Goal: Obtain resource: Download file/media

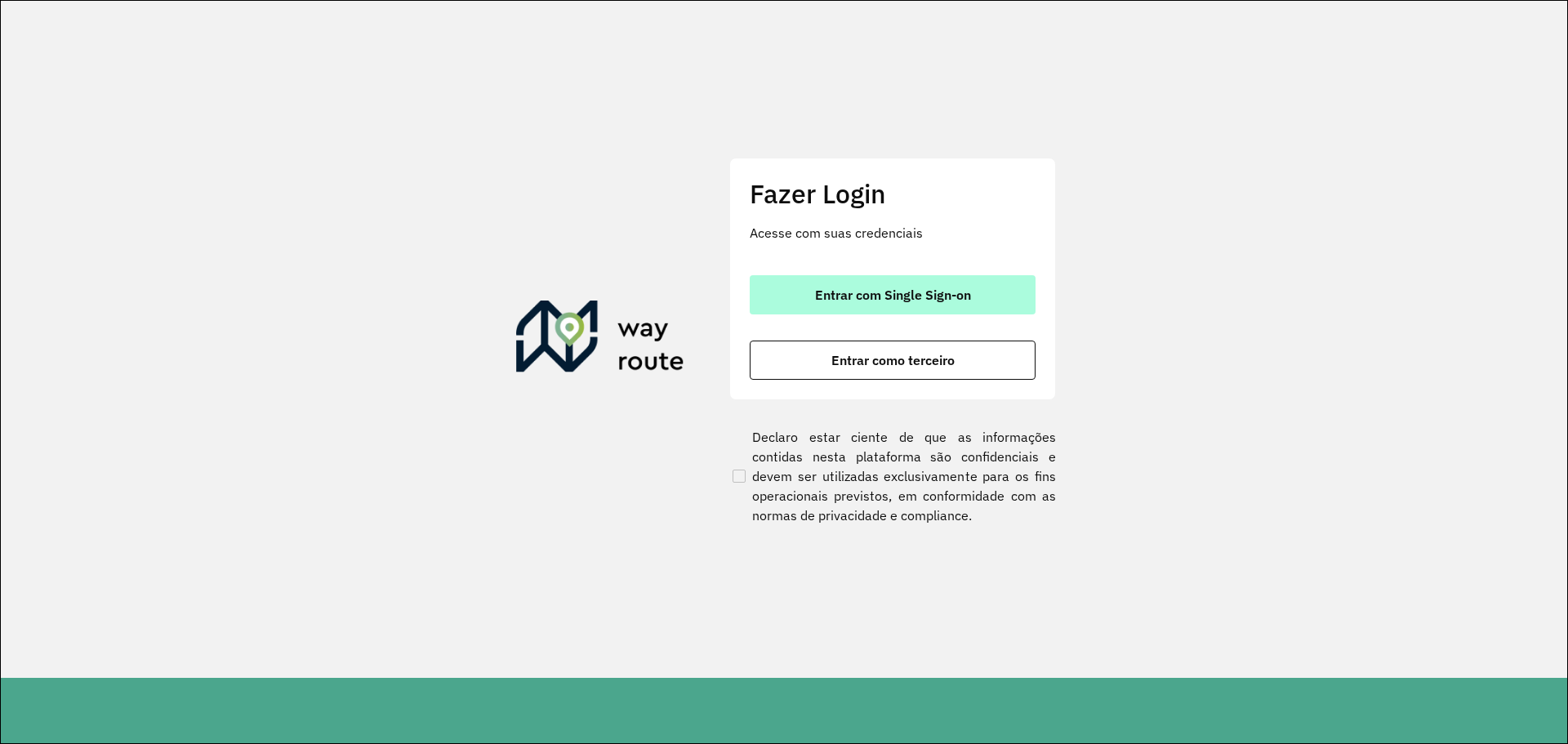
click at [898, 308] on button "Entrar com Single Sign-on" at bounding box center [893, 295] width 286 height 39
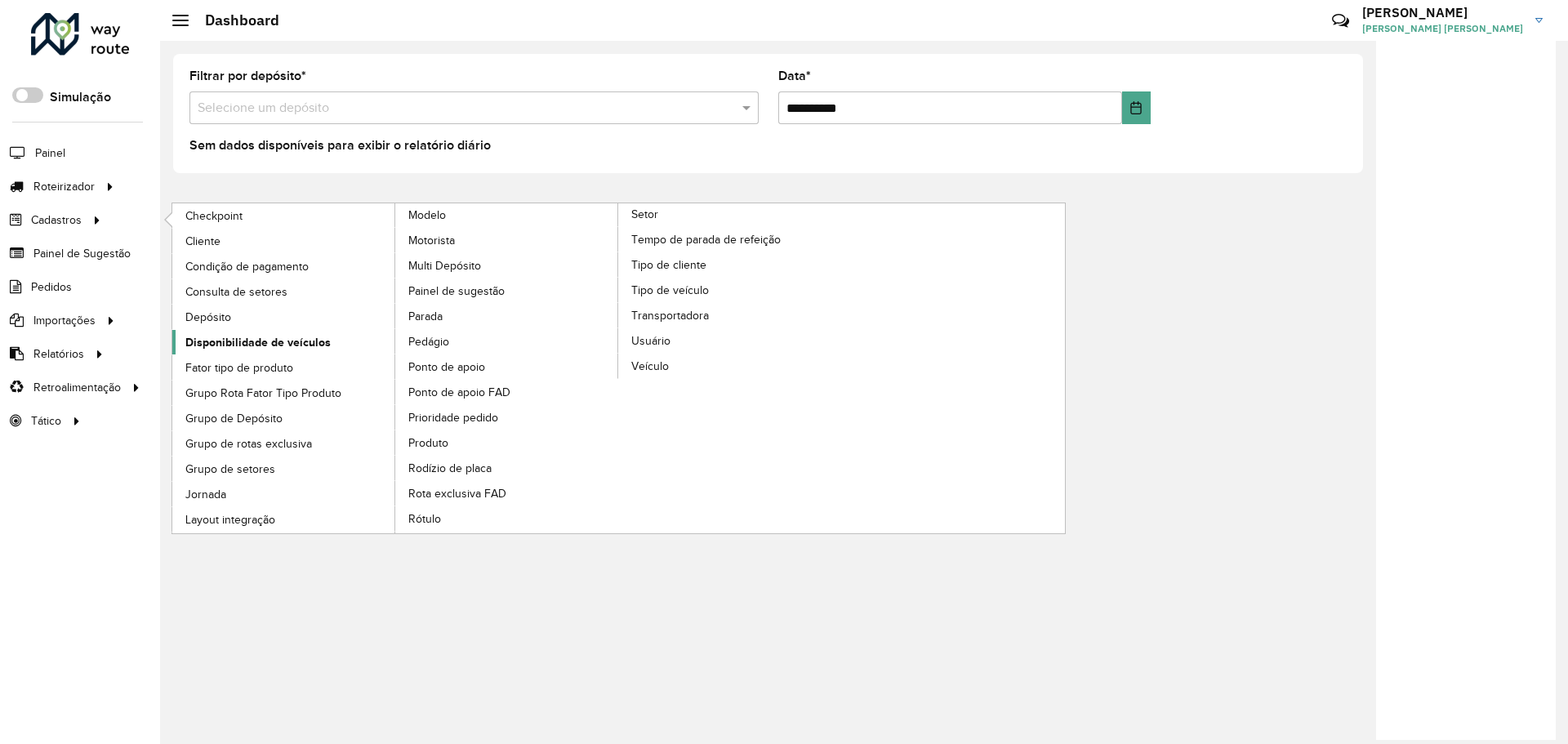
click at [306, 347] on span "Disponibilidade de veículos" at bounding box center [258, 342] width 145 height 17
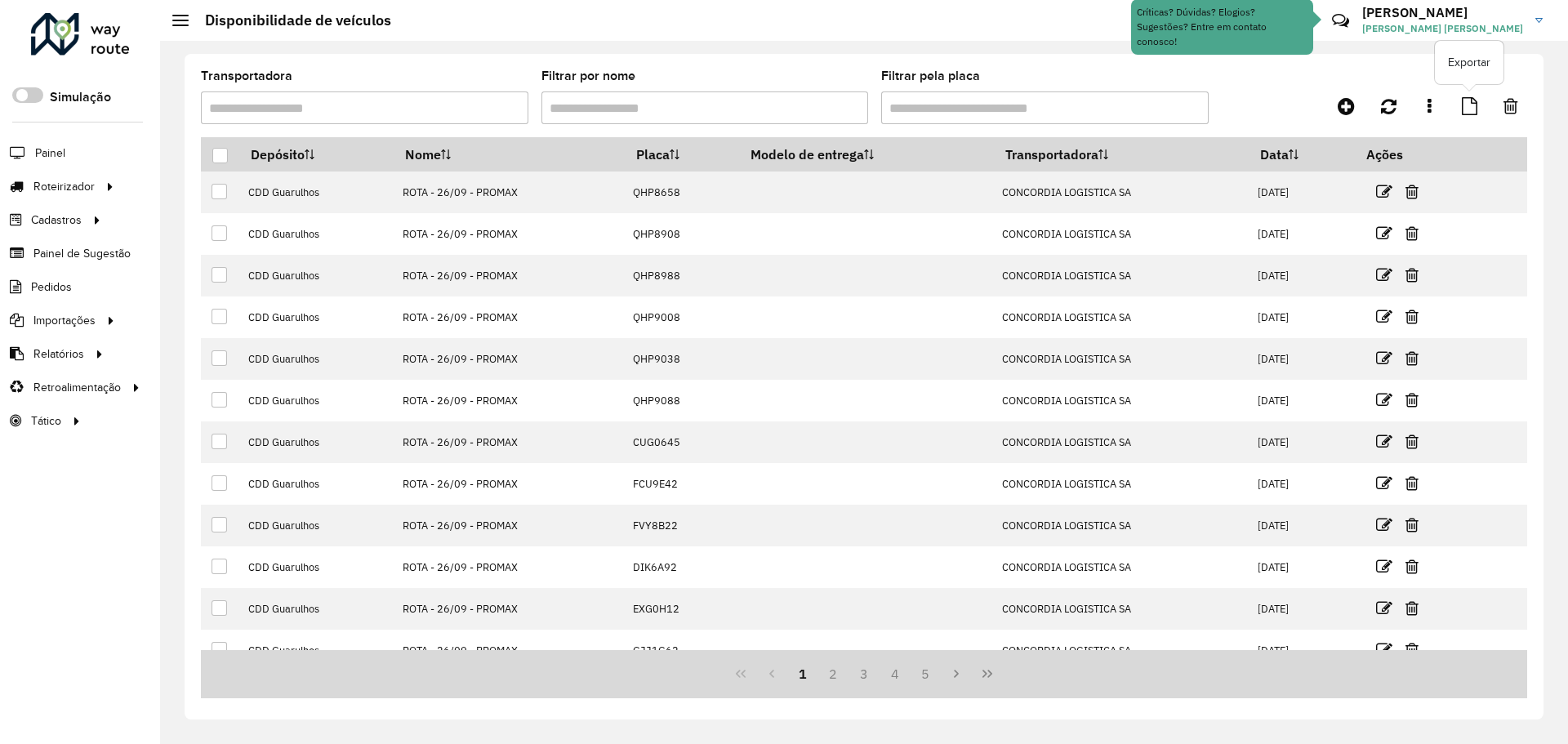
click at [1478, 100] on link at bounding box center [1469, 106] width 35 height 30
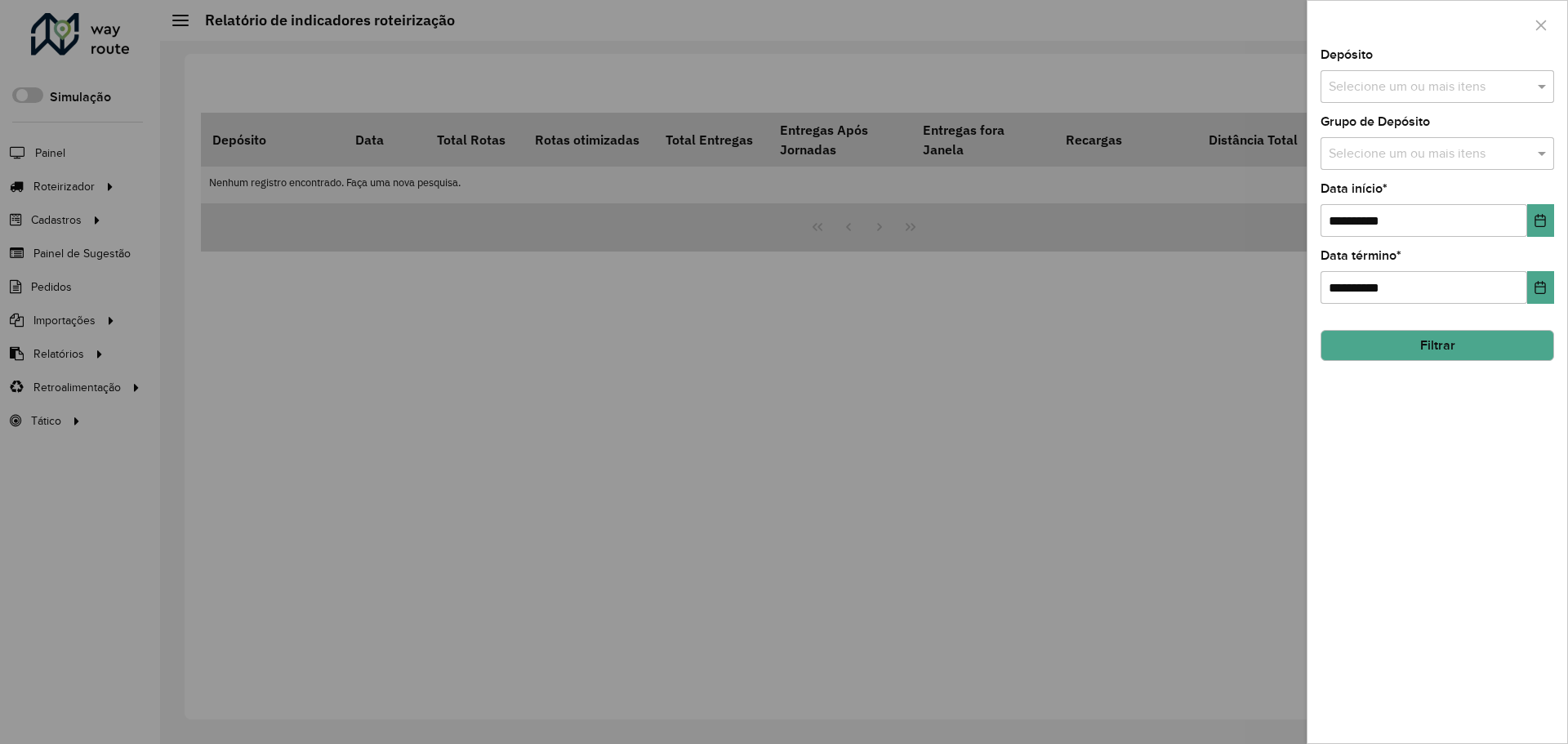
click at [1485, 161] on input "text" at bounding box center [1429, 154] width 209 height 20
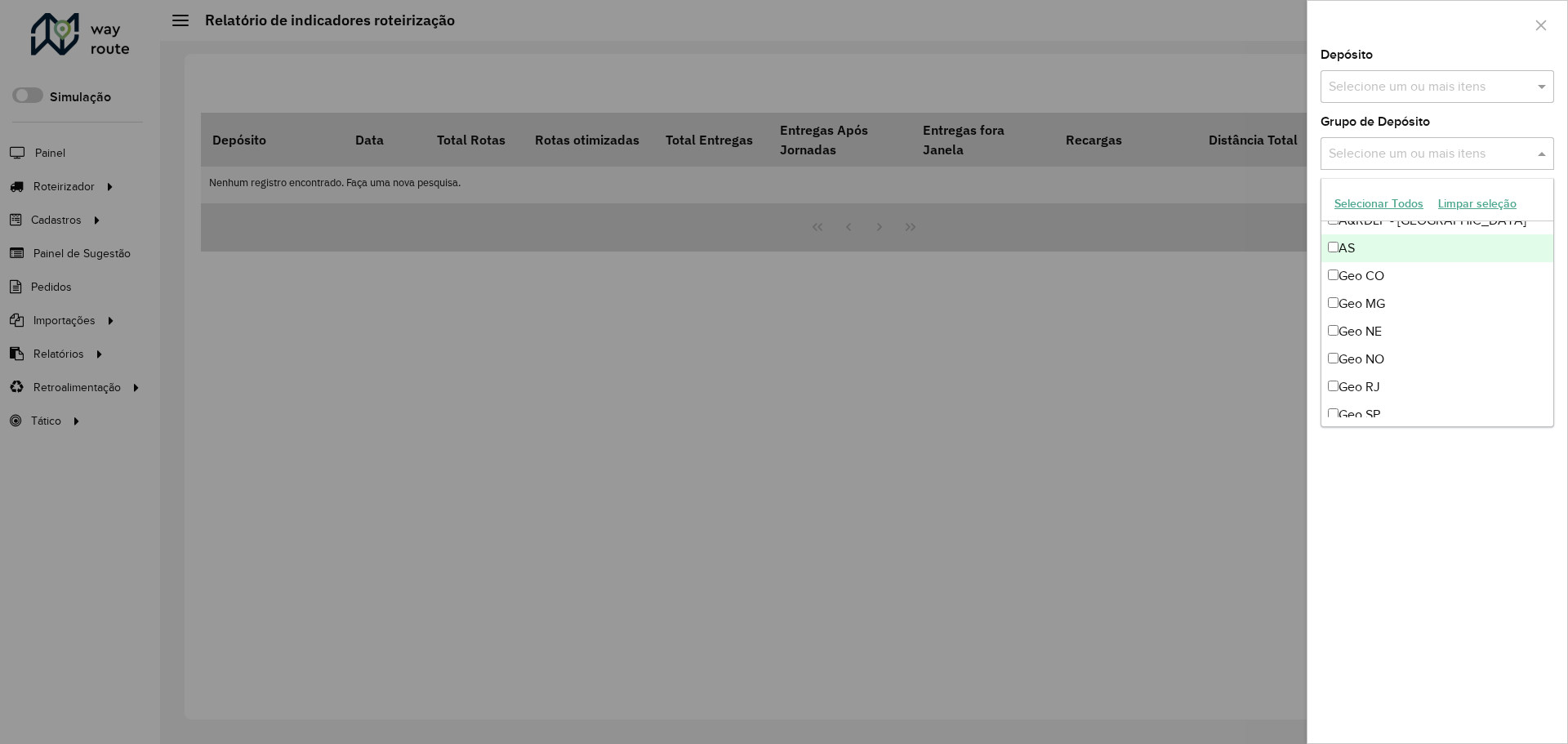
scroll to position [163, 0]
click at [1389, 271] on div "Geo MG" at bounding box center [1437, 266] width 232 height 28
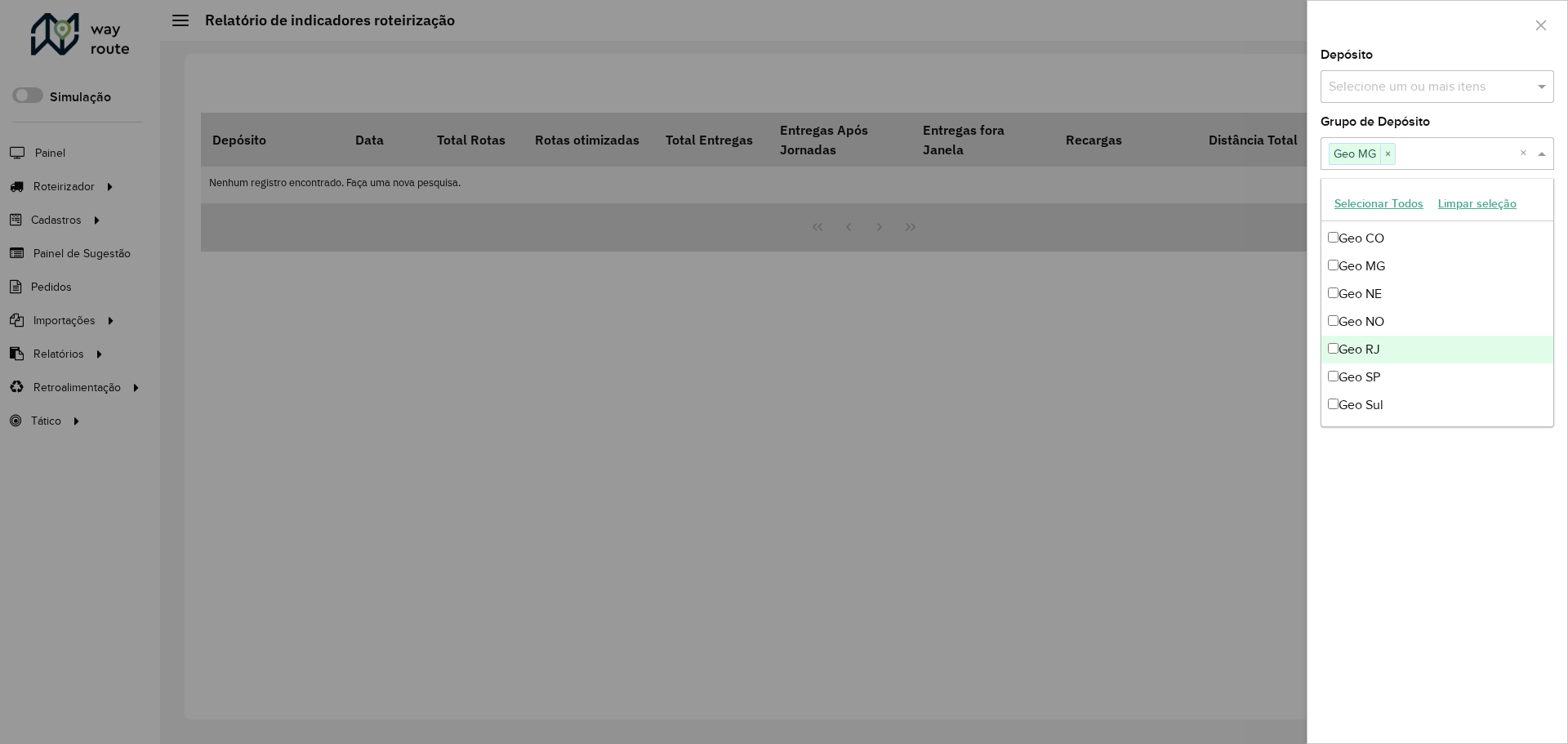
click at [1402, 349] on div "Geo RJ" at bounding box center [1437, 350] width 232 height 28
click at [1412, 385] on div "Geo SP" at bounding box center [1437, 377] width 232 height 28
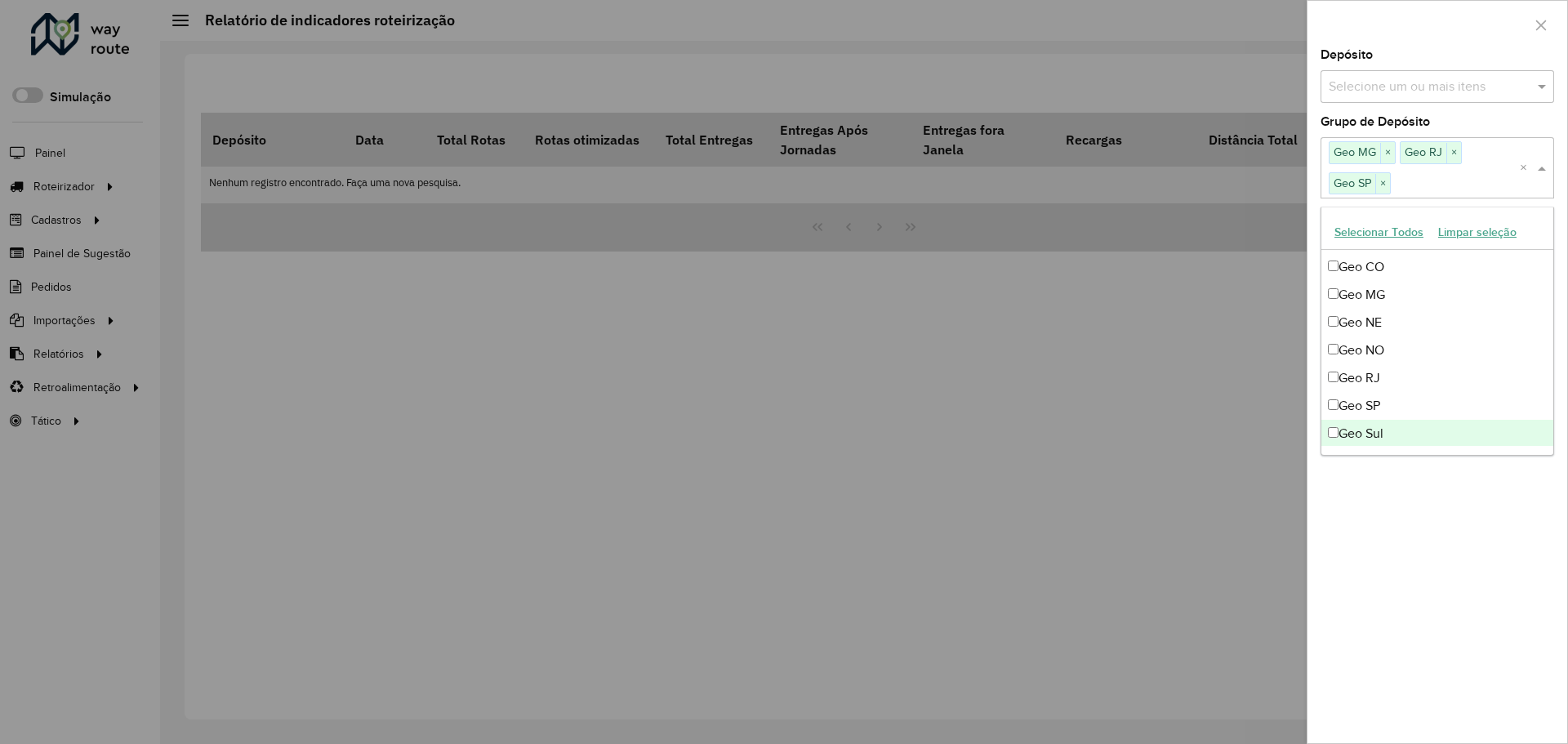
click at [1442, 541] on div "**********" at bounding box center [1437, 396] width 260 height 694
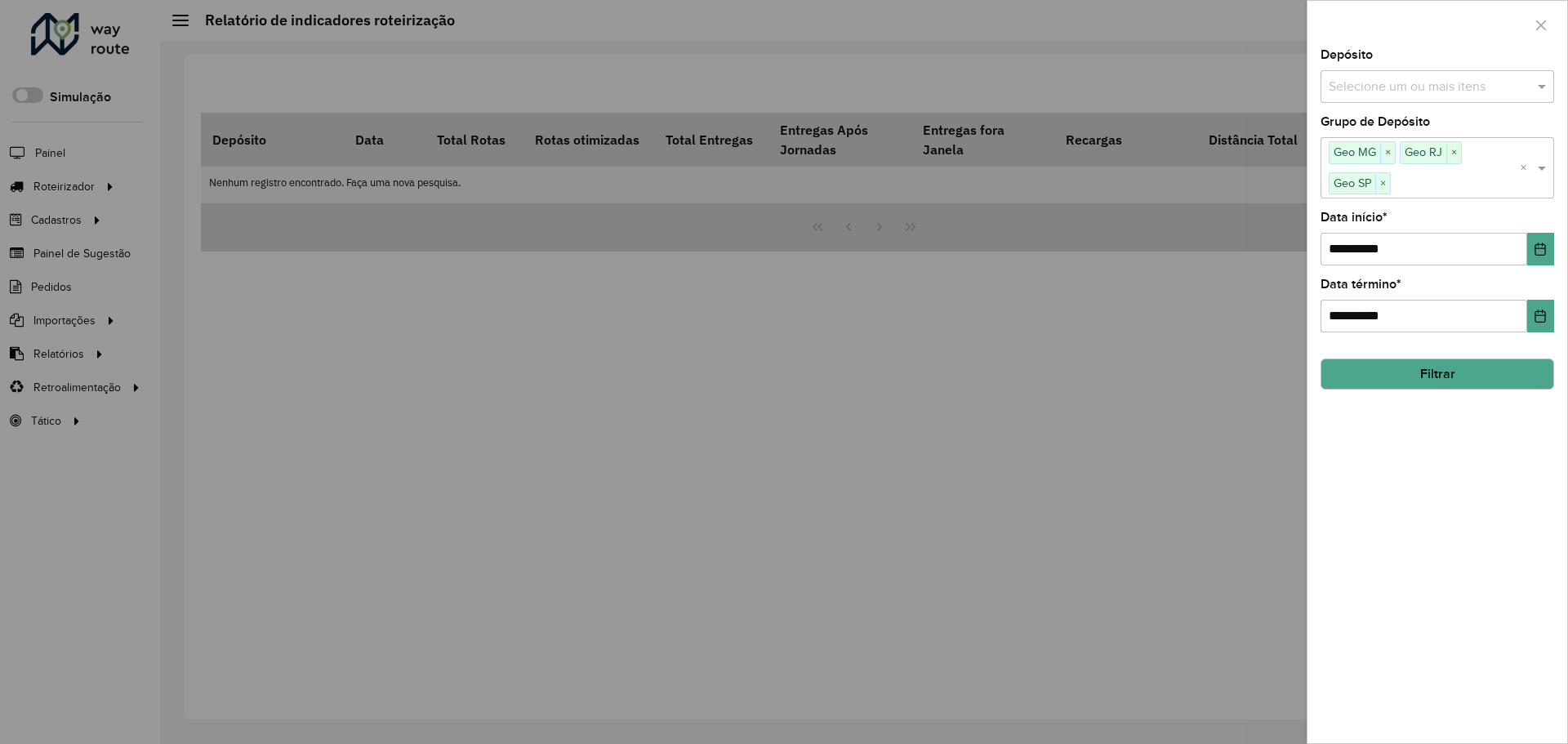
drag, startPoint x: 1459, startPoint y: 377, endPoint x: 1459, endPoint y: 368, distance: 9.0
click at [1459, 368] on button "Filtrar" at bounding box center [1437, 374] width 233 height 31
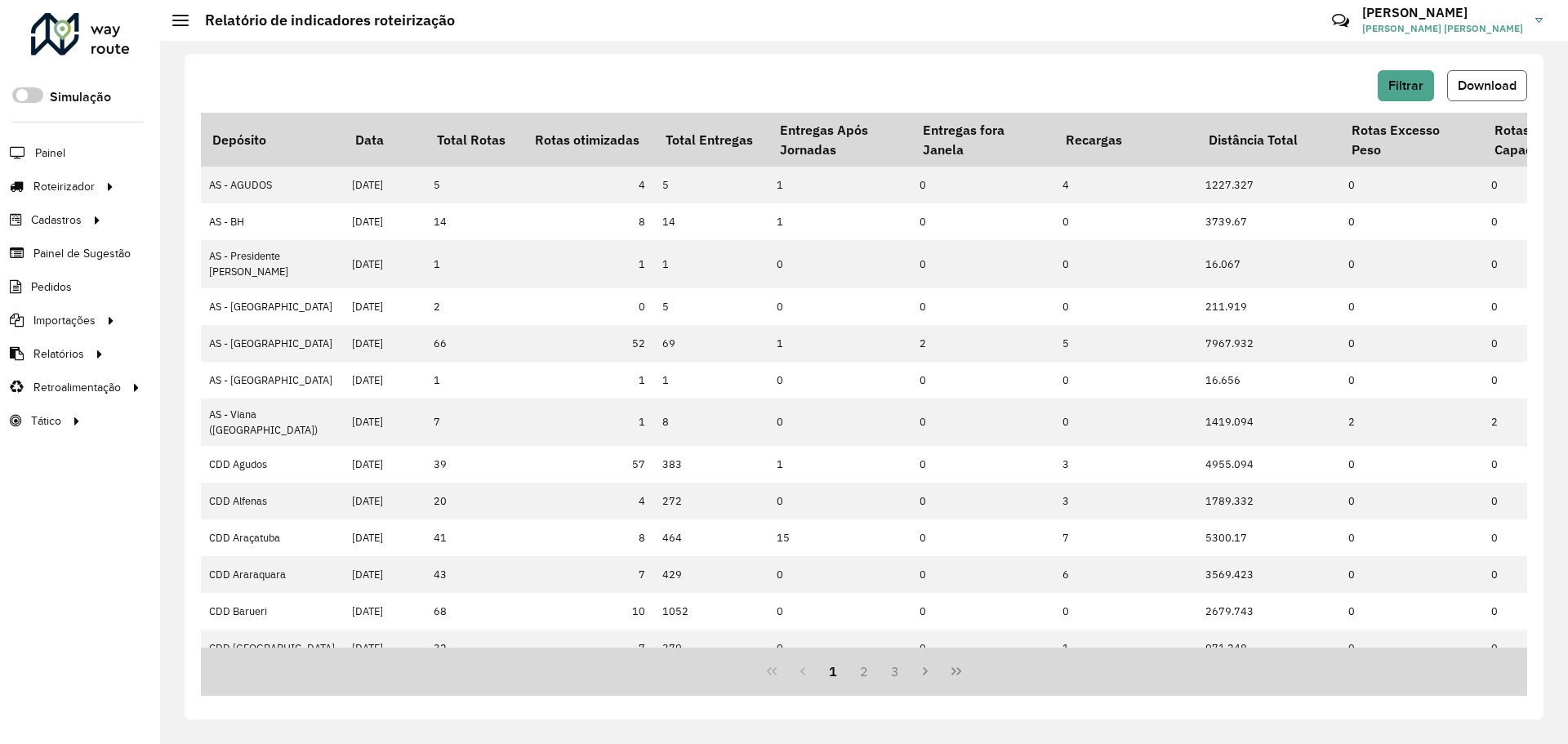
click at [1483, 74] on button "Download" at bounding box center [1487, 85] width 80 height 31
click at [1402, 93] on button "Filtrar" at bounding box center [1405, 85] width 57 height 31
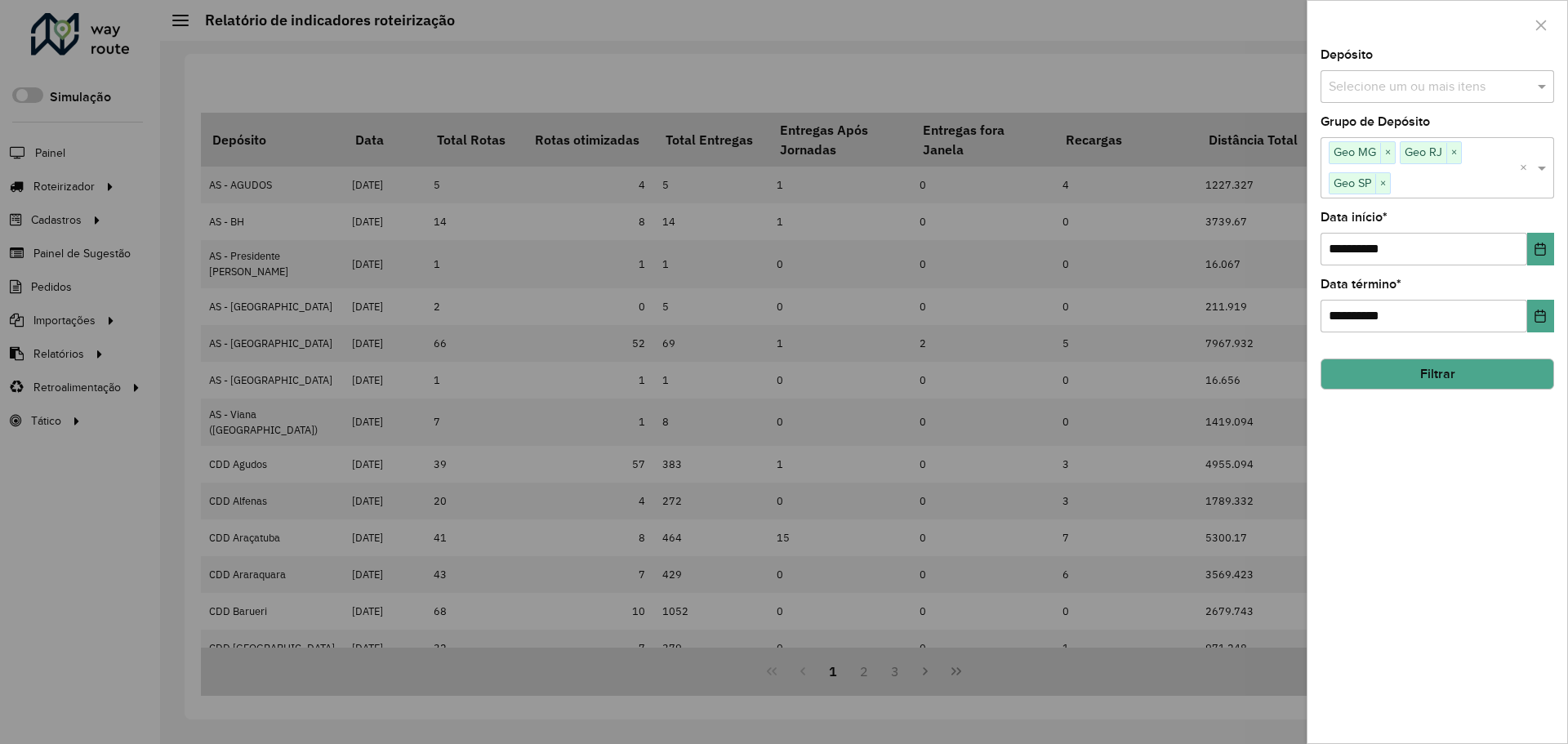
click at [1183, 46] on div at bounding box center [784, 372] width 1568 height 744
